Goal: Task Accomplishment & Management: Manage account settings

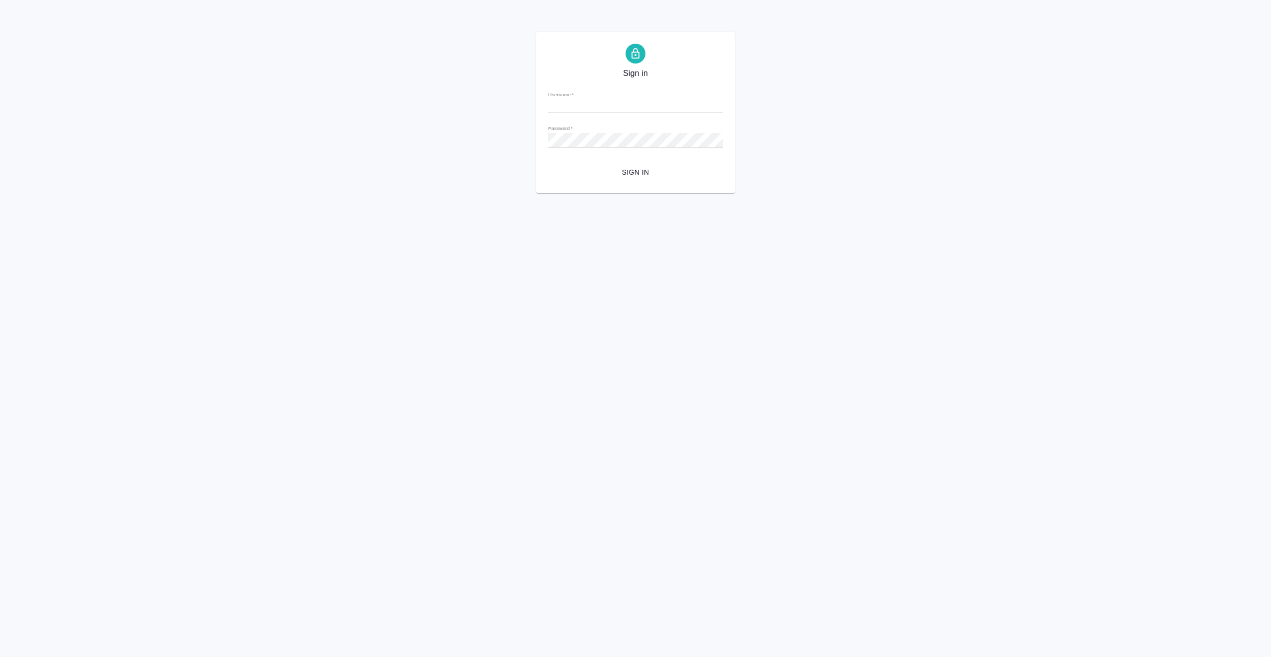
type input "a.vasiutchenko@awatera.com"
click at [636, 168] on span "Sign in" at bounding box center [635, 172] width 159 height 12
type input "[EMAIL_ADDRESS][DOMAIN_NAME]"
click at [646, 170] on span "Sign in" at bounding box center [635, 172] width 159 height 12
type input "a.vasiutchenko@awatera.com"
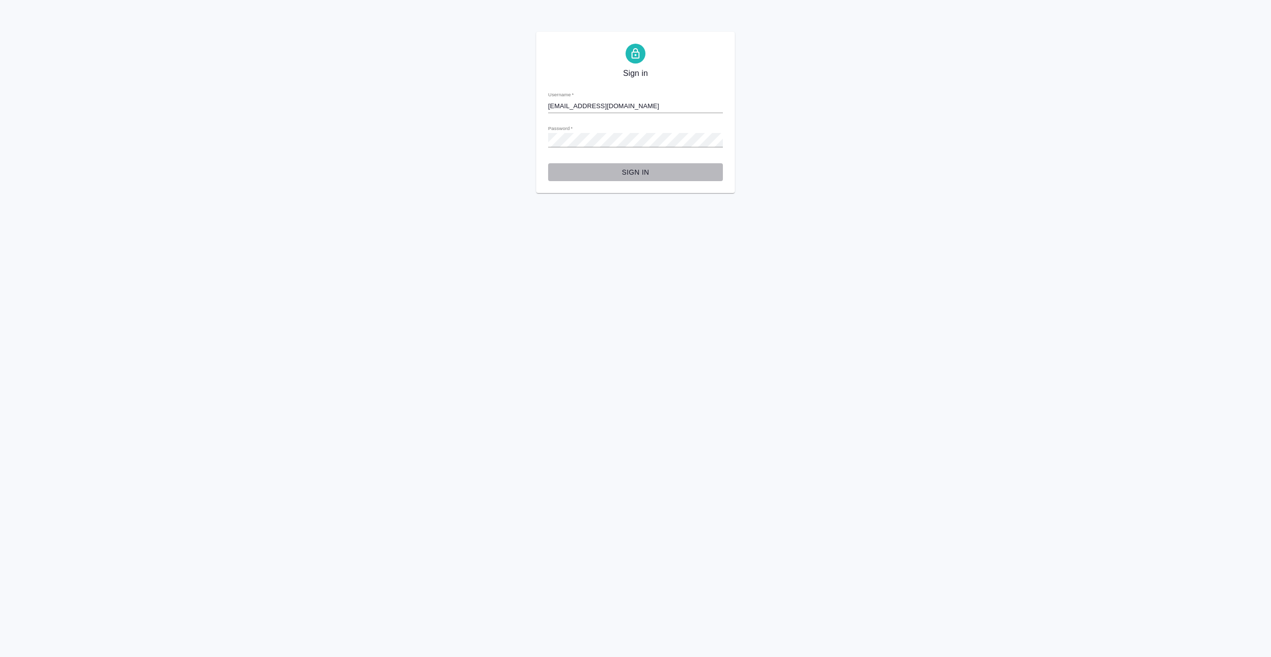
click at [642, 170] on span "Sign in" at bounding box center [635, 172] width 159 height 12
